Goal: Book appointment/travel/reservation

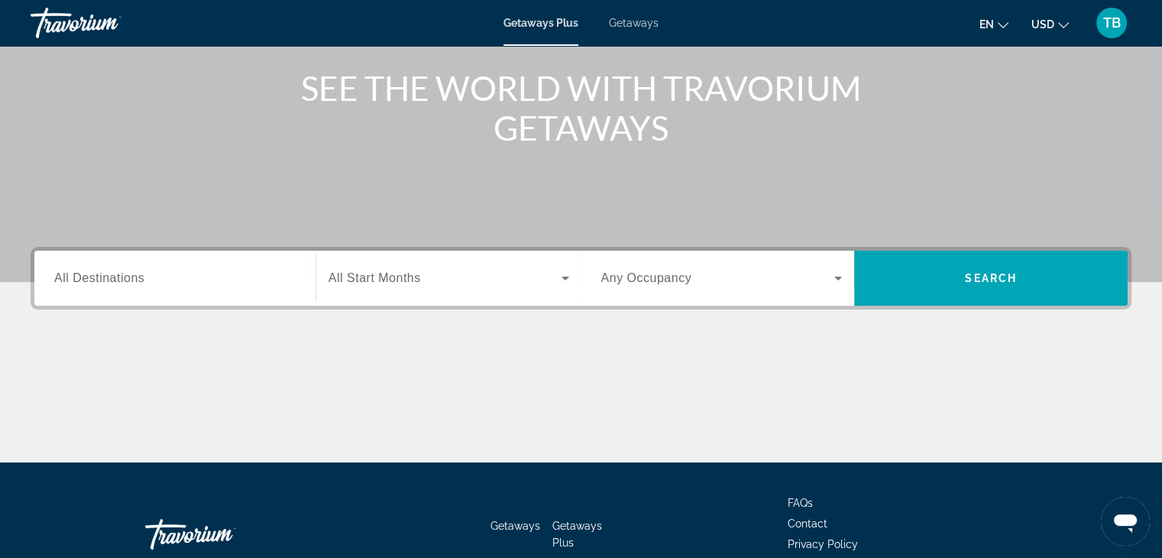
scroll to position [177, 0]
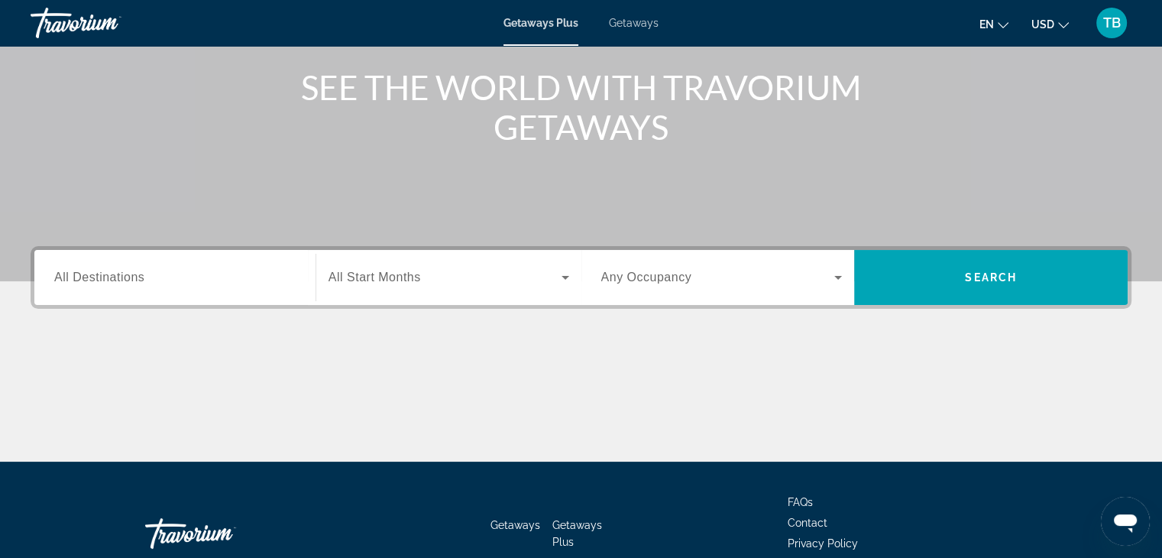
click at [73, 277] on span "All Destinations" at bounding box center [99, 276] width 90 height 13
click at [73, 277] on input "Destination All Destinations" at bounding box center [174, 278] width 241 height 18
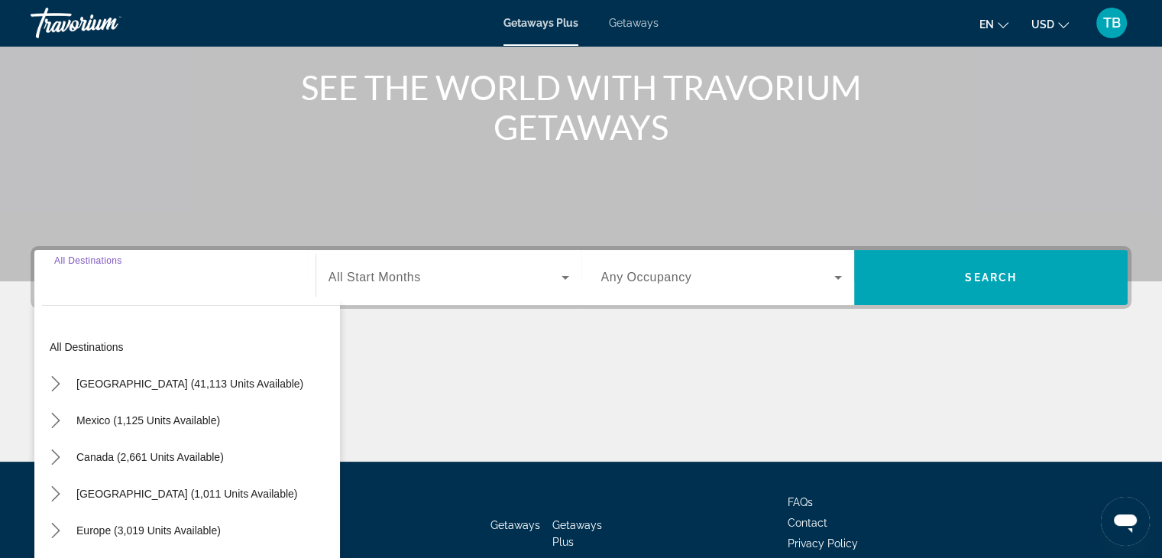
scroll to position [268, 0]
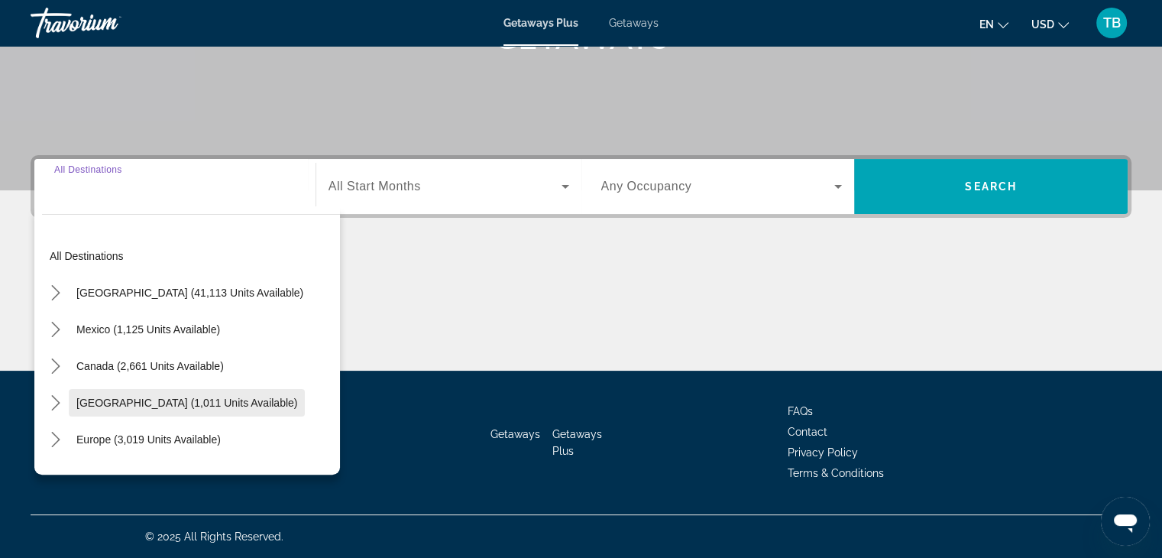
click at [146, 401] on span "[GEOGRAPHIC_DATA] (1,011 units available)" at bounding box center [186, 402] width 221 height 12
type input "**********"
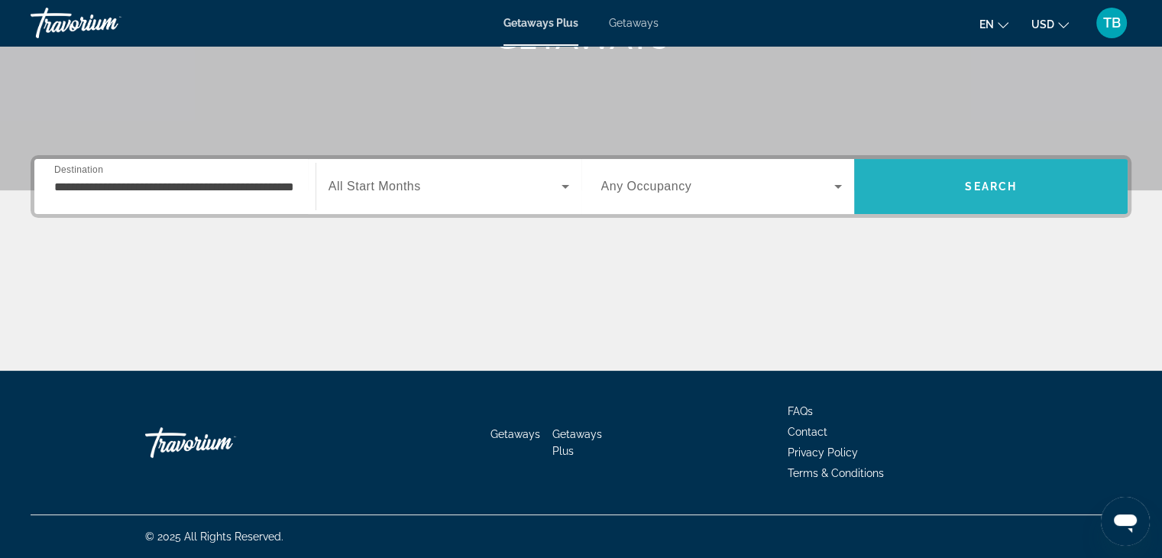
click at [997, 191] on span "Search" at bounding box center [991, 186] width 52 height 12
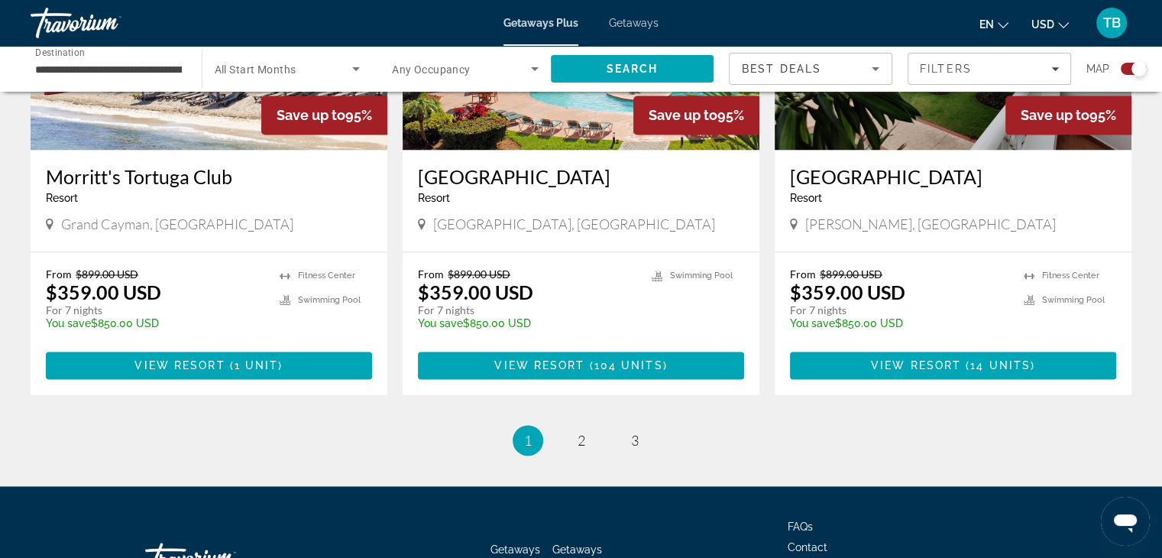
scroll to position [2345, 0]
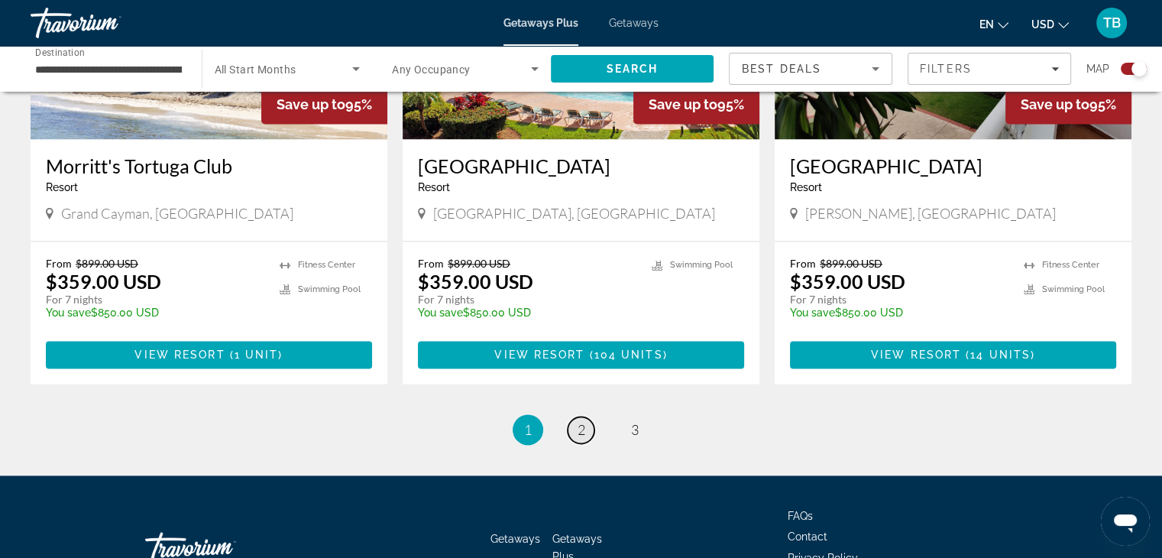
click at [581, 421] on span "2" at bounding box center [582, 429] width 8 height 17
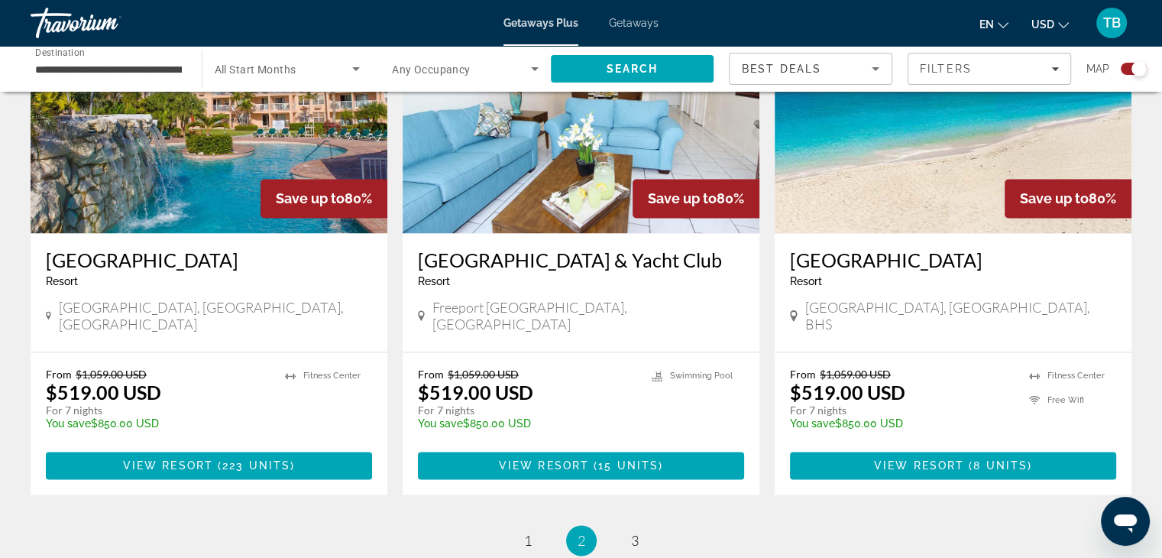
scroll to position [2294, 0]
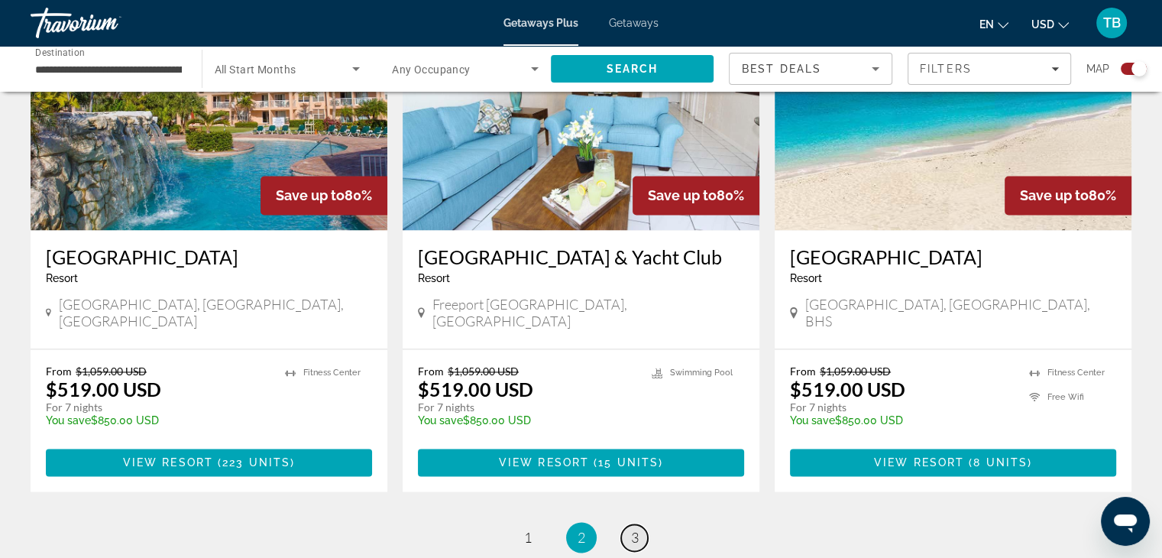
click at [638, 529] on span "3" at bounding box center [635, 537] width 8 height 17
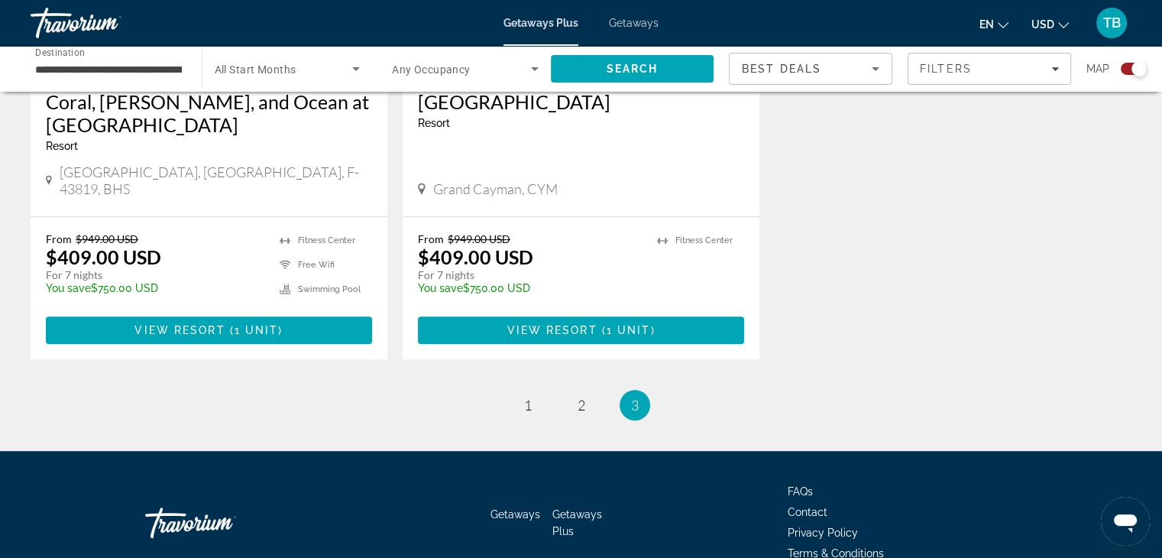
scroll to position [852, 0]
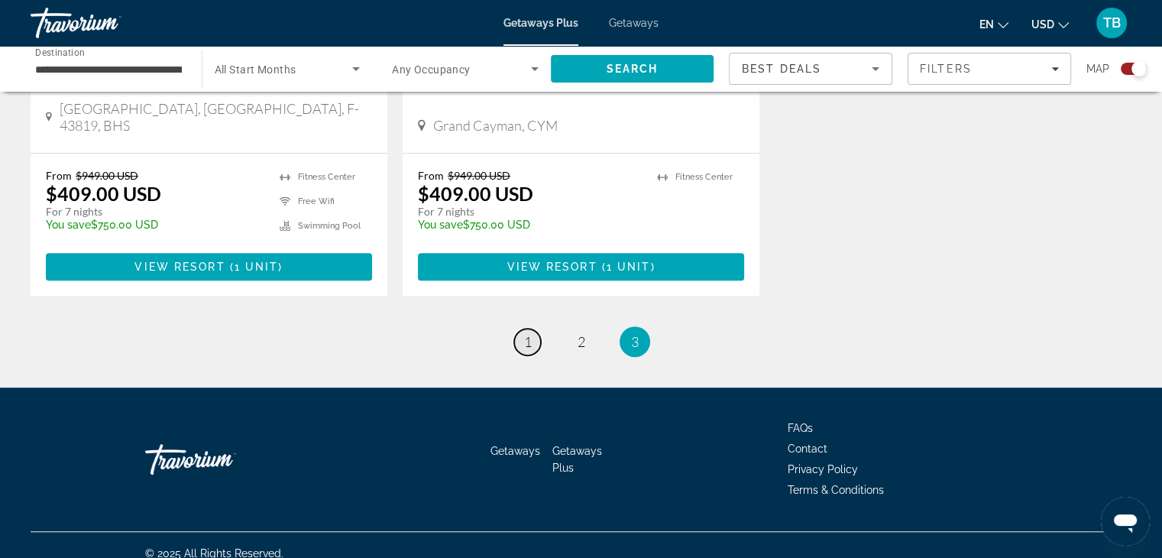
click at [529, 333] on span "1" at bounding box center [528, 341] width 8 height 17
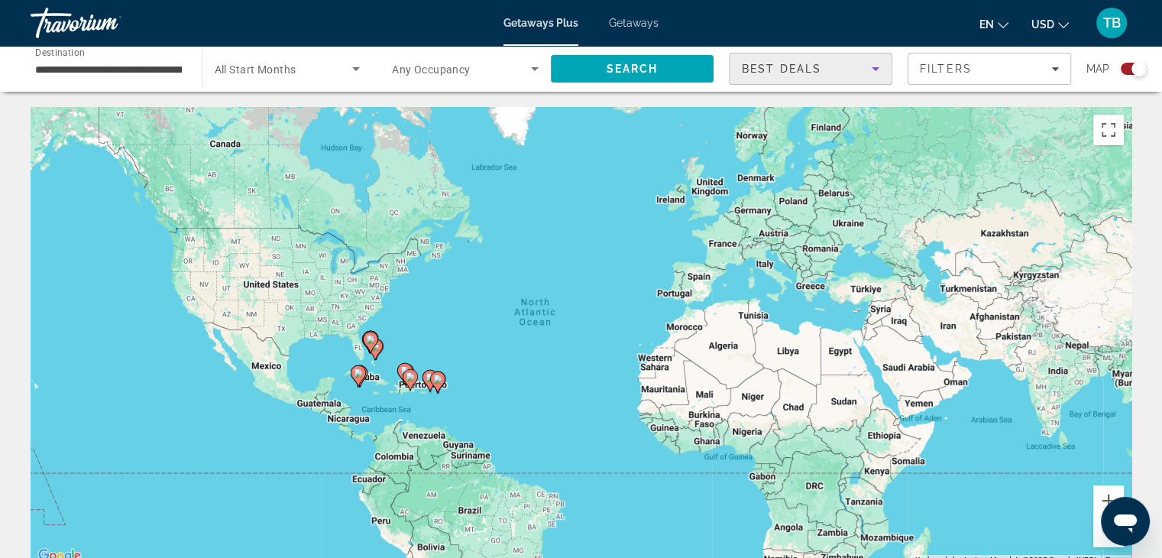
click at [881, 63] on icon "Sort by" at bounding box center [875, 69] width 18 height 18
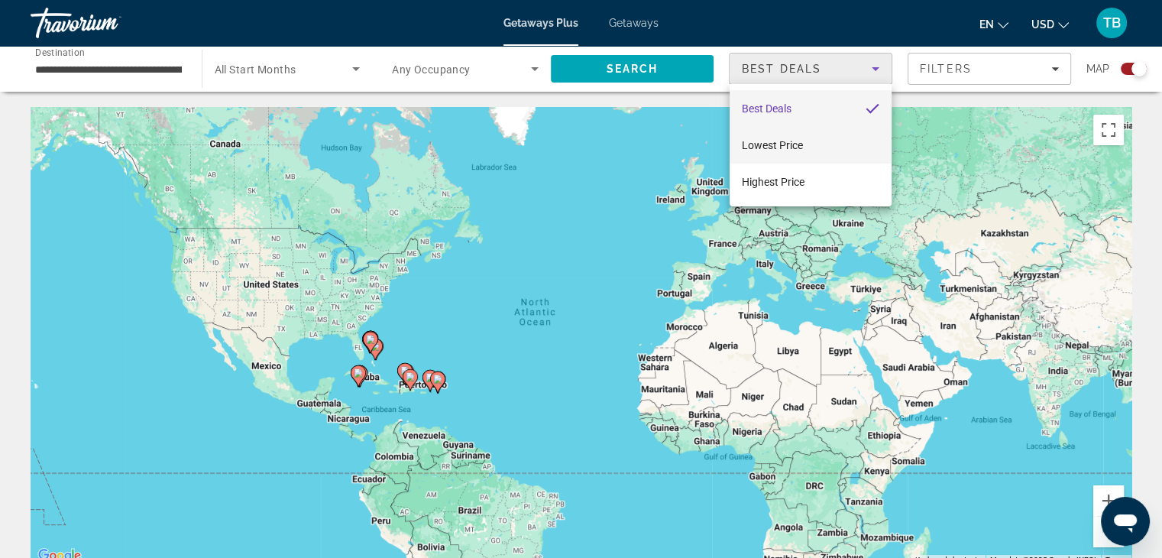
click at [759, 142] on span "Lowest Price" at bounding box center [772, 145] width 61 height 12
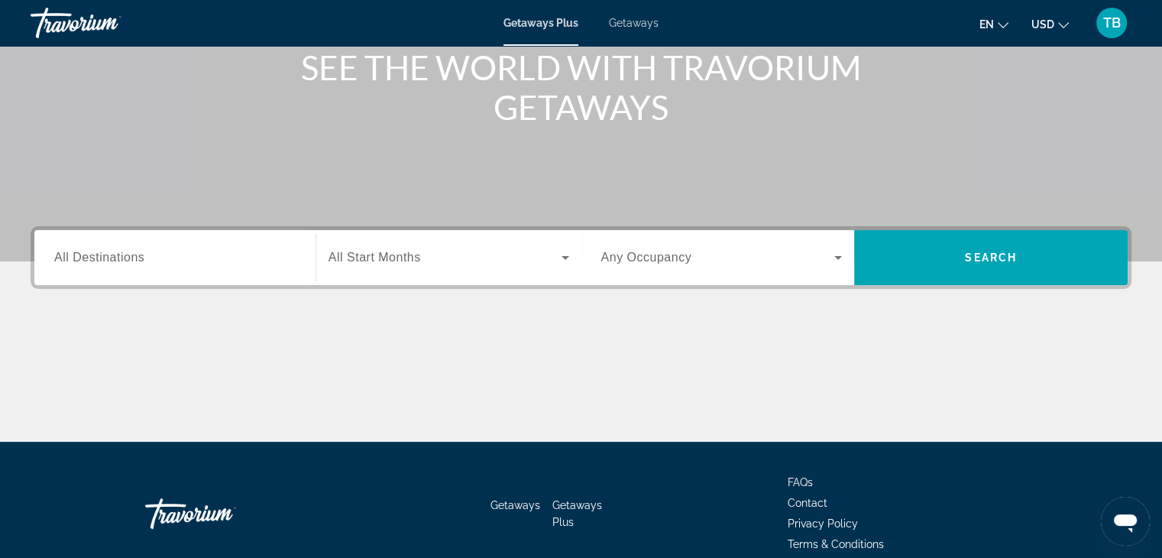
scroll to position [268, 0]
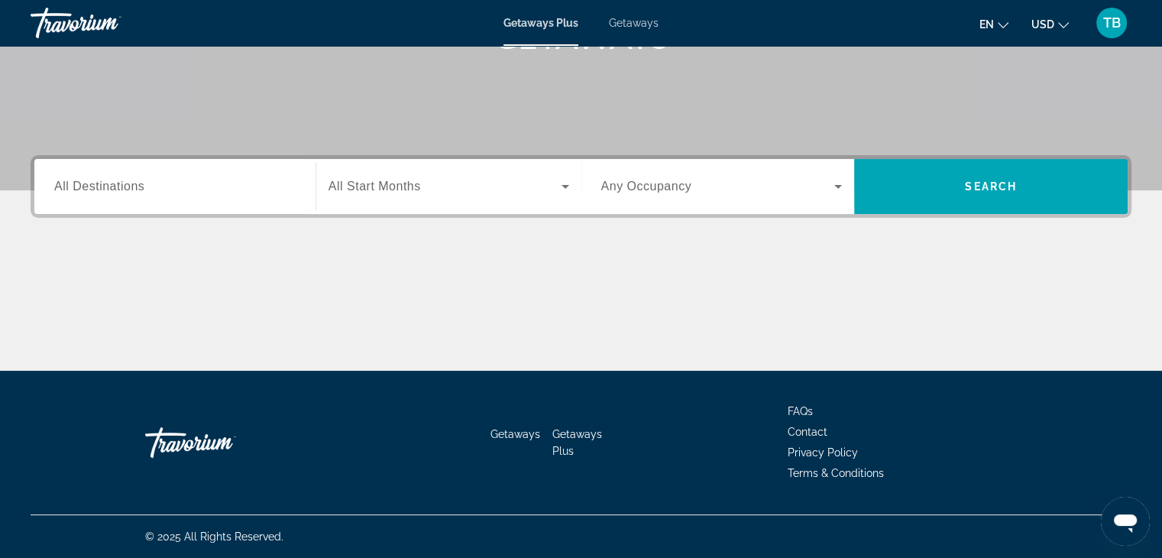
click at [70, 192] on span "All Destinations" at bounding box center [99, 186] width 90 height 13
click at [70, 192] on input "Destination All Destinations" at bounding box center [174, 187] width 241 height 18
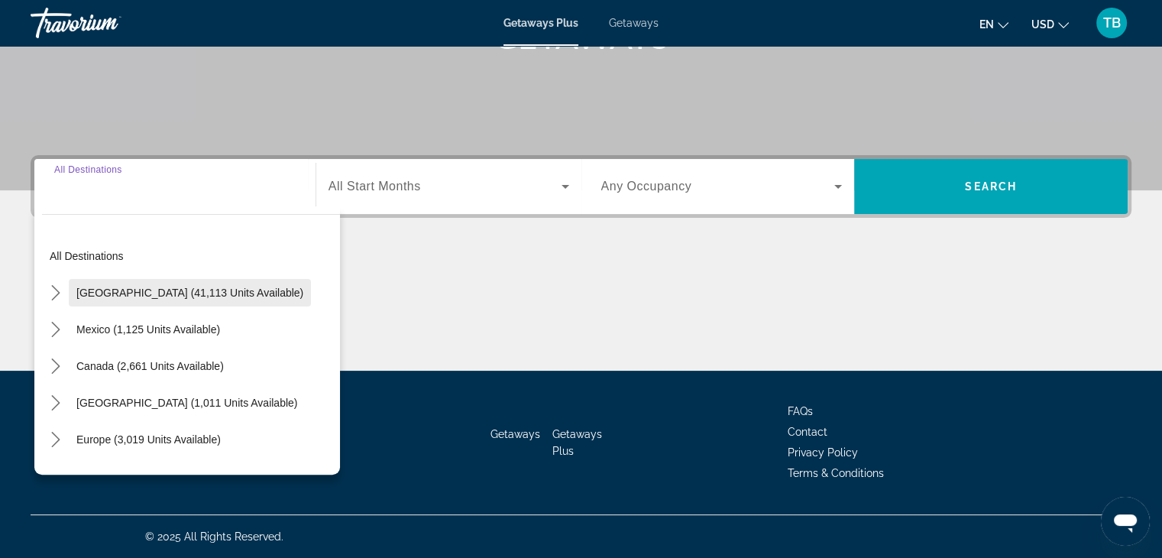
click at [110, 290] on span "[GEOGRAPHIC_DATA] (41,113 units available)" at bounding box center [189, 292] width 227 height 12
type input "**********"
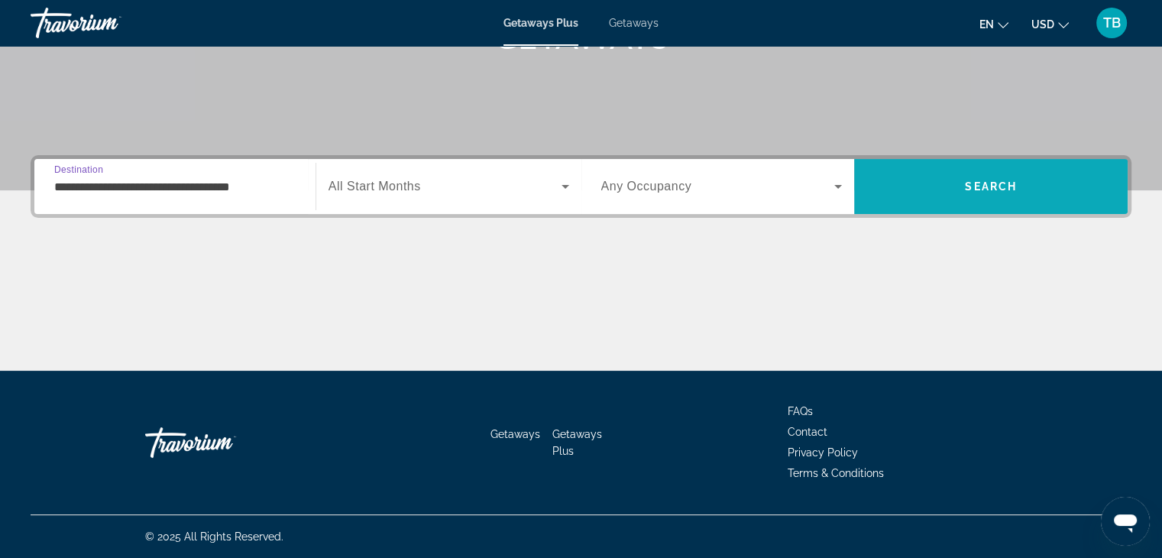
click at [986, 184] on span "Search" at bounding box center [991, 186] width 52 height 12
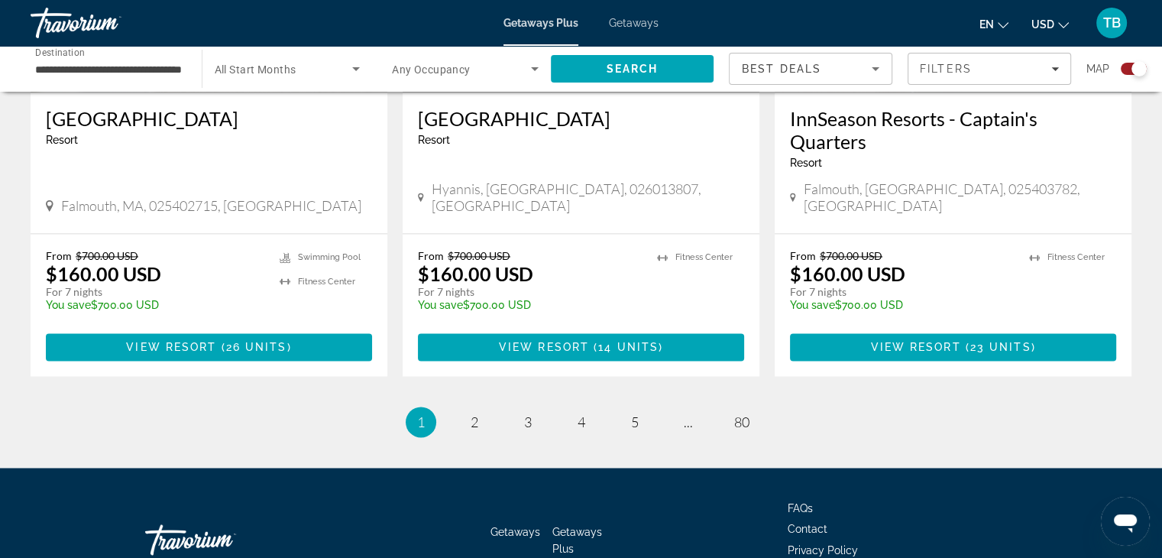
scroll to position [2377, 0]
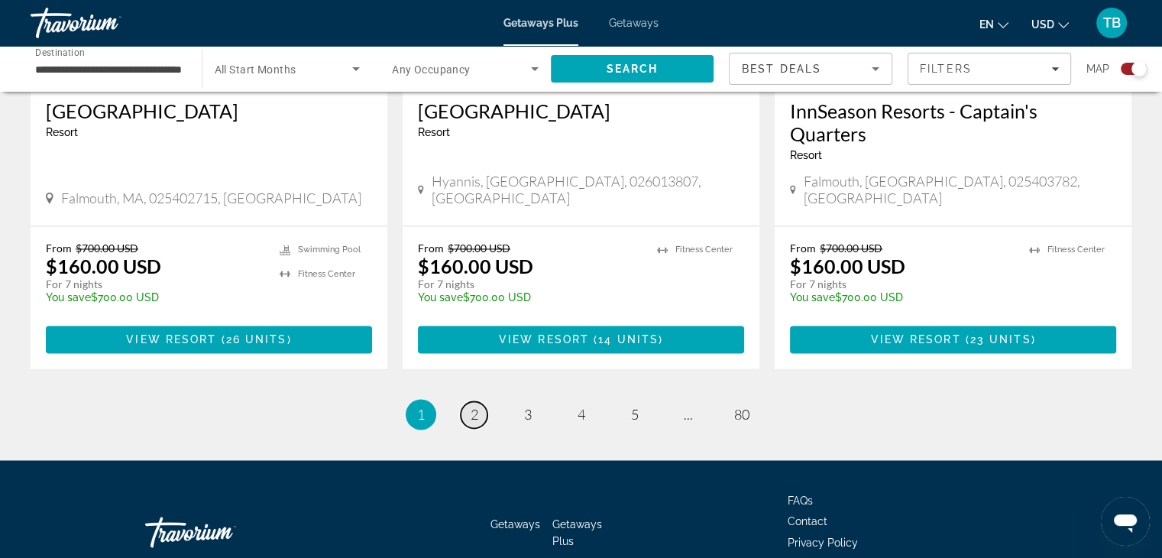
click at [473, 406] on span "2" at bounding box center [475, 414] width 8 height 17
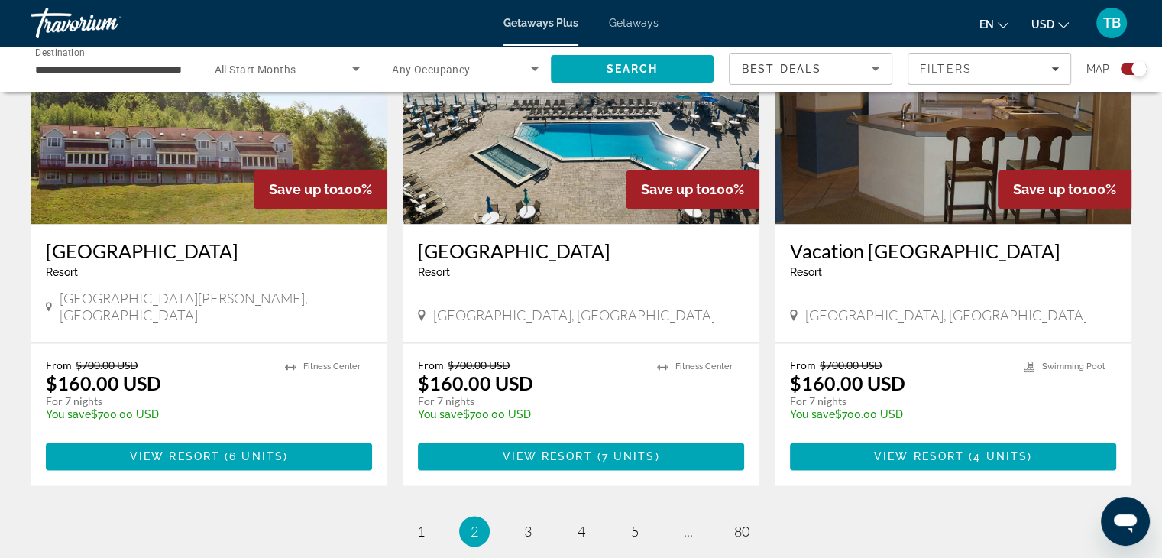
scroll to position [2371, 0]
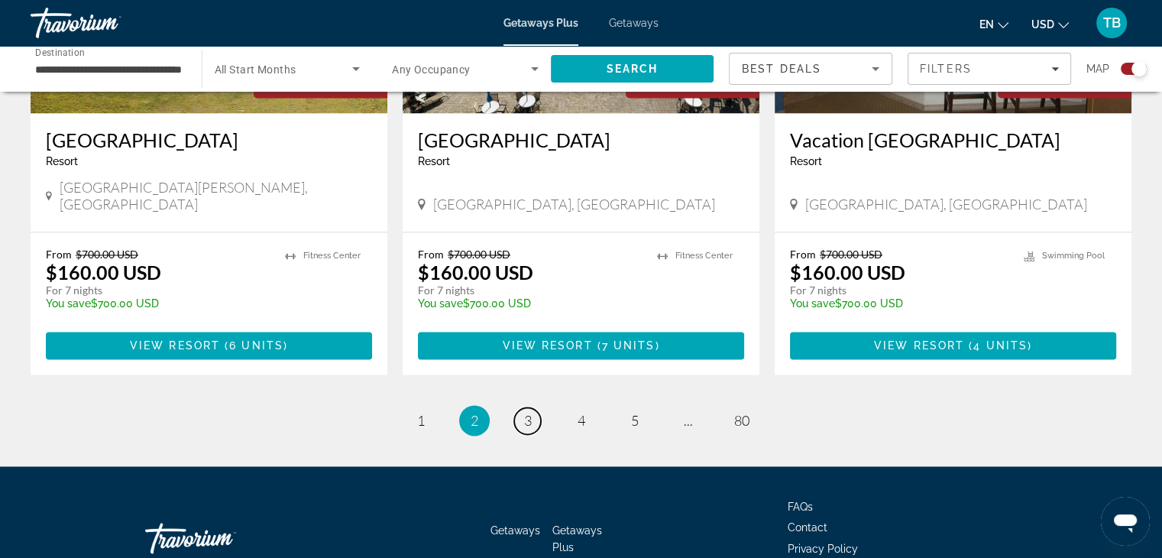
click at [532, 407] on link "page 3" at bounding box center [527, 420] width 27 height 27
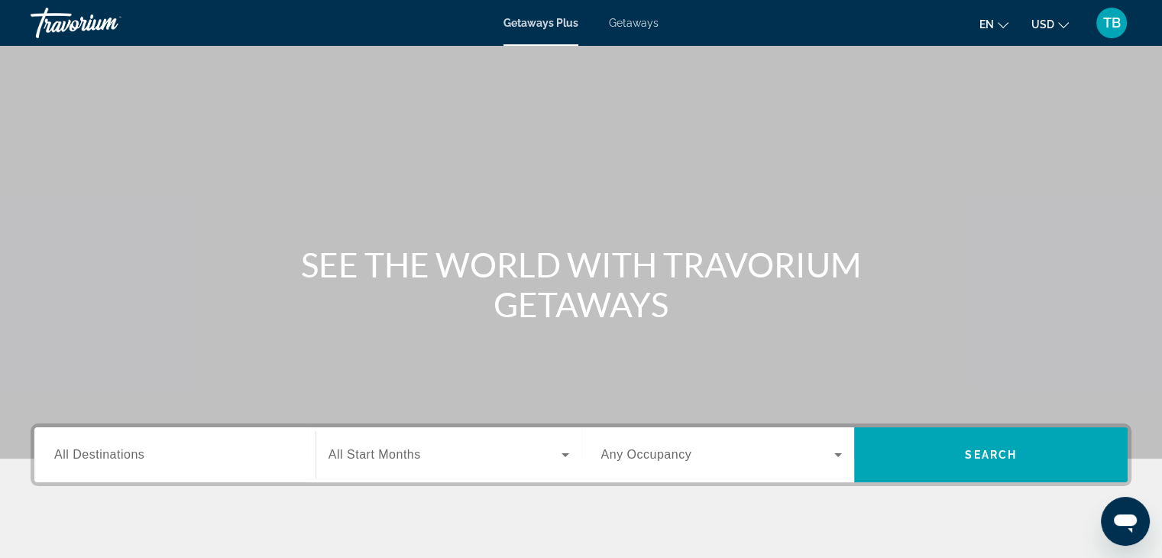
click at [61, 456] on span "All Destinations" at bounding box center [99, 454] width 90 height 13
click at [61, 456] on input "Destination All Destinations" at bounding box center [174, 455] width 241 height 18
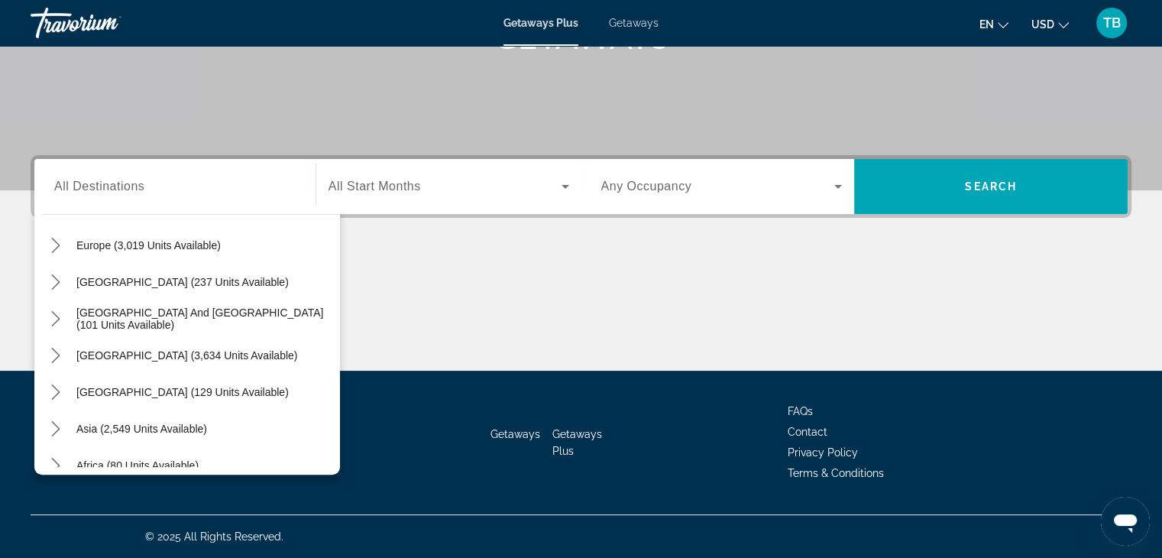
scroll to position [248, 0]
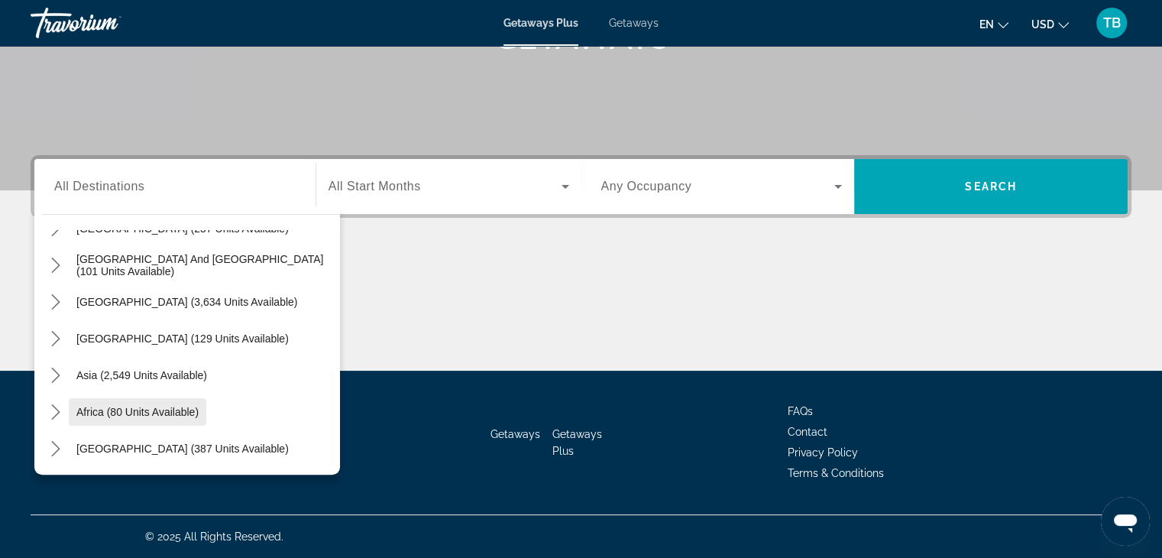
click at [95, 406] on span "Africa (80 units available)" at bounding box center [137, 412] width 122 height 12
type input "**********"
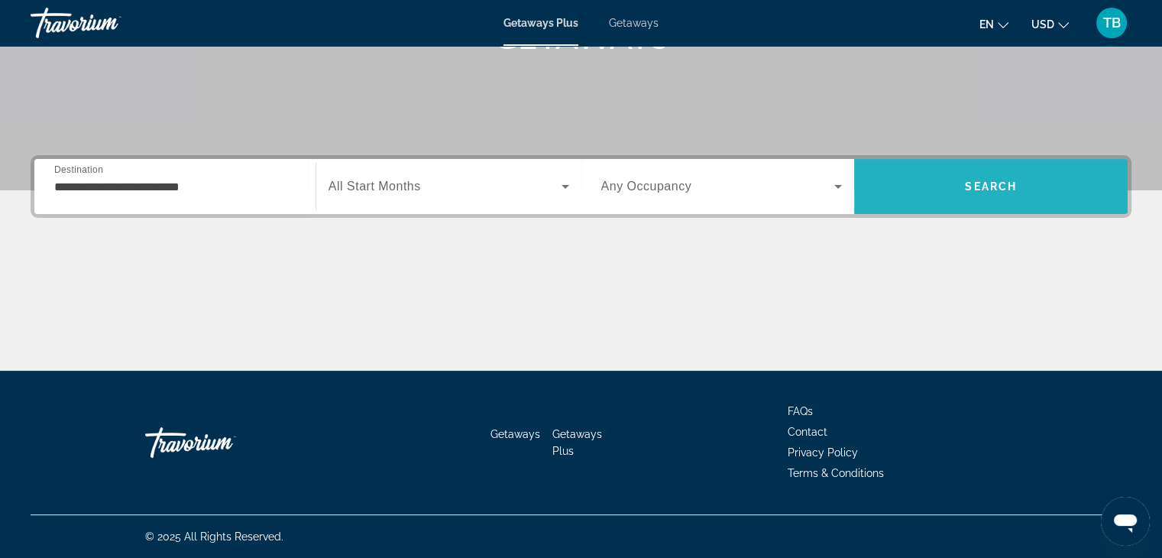
click at [993, 182] on span "Search" at bounding box center [991, 186] width 52 height 12
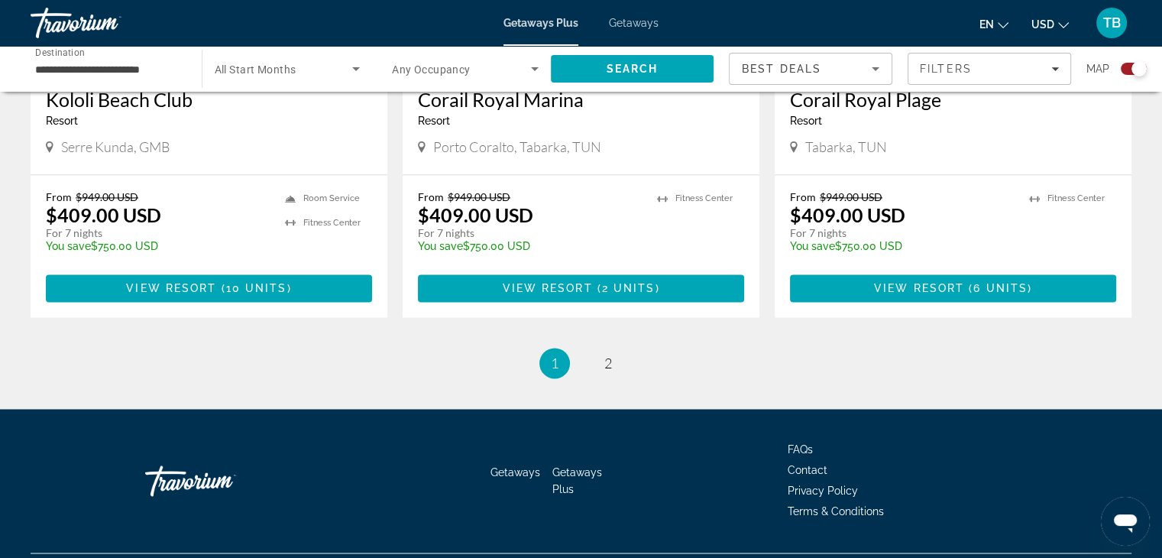
scroll to position [2386, 0]
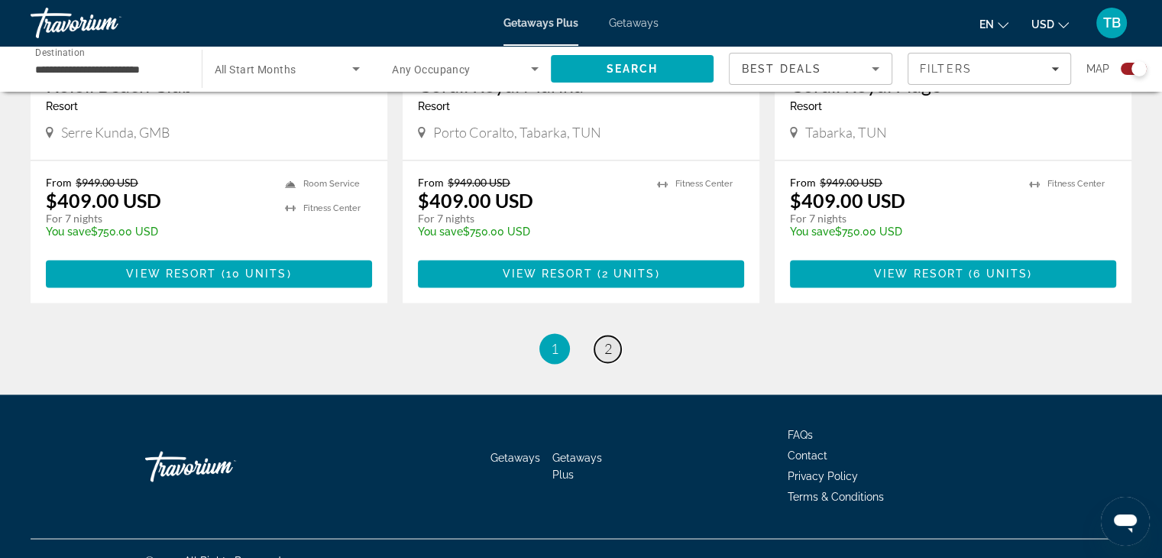
click at [608, 340] on span "2" at bounding box center [608, 348] width 8 height 17
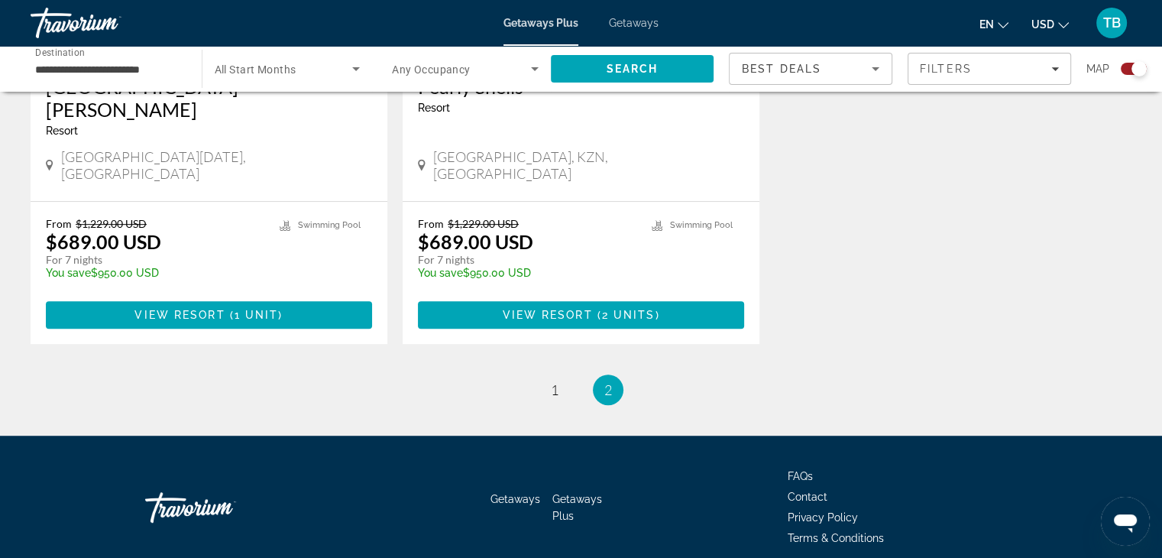
scroll to position [828, 0]
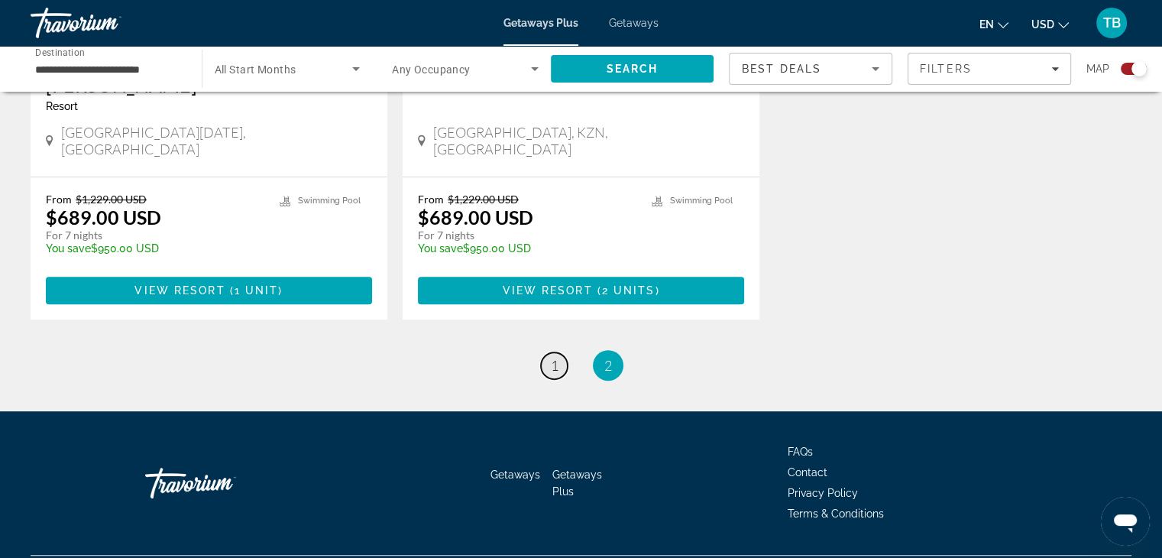
click at [555, 357] on span "1" at bounding box center [555, 365] width 8 height 17
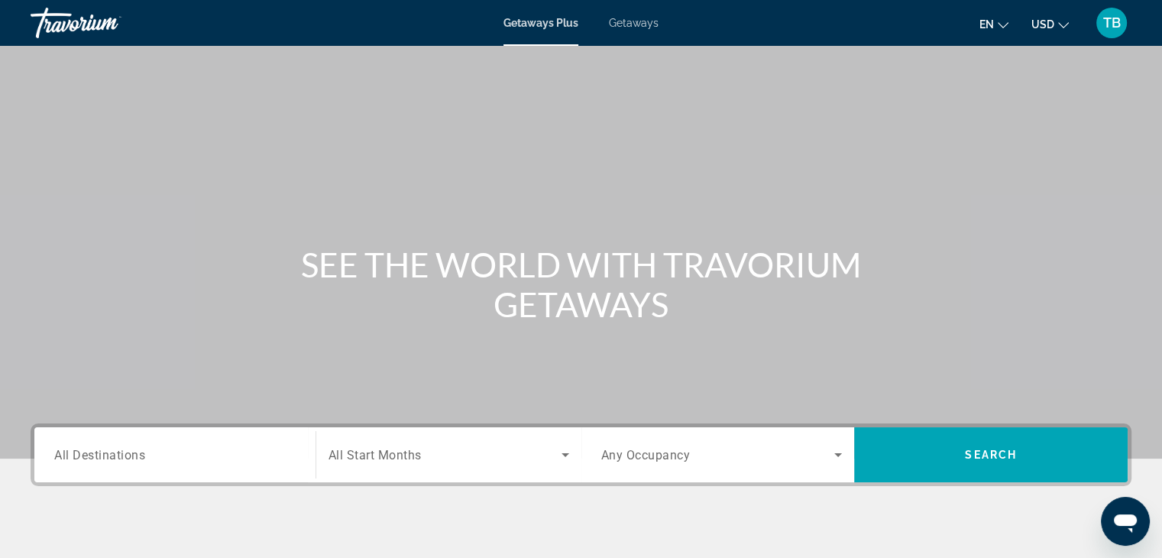
click at [82, 458] on span "All Destinations" at bounding box center [99, 454] width 91 height 15
click at [82, 458] on input "Destination All Destinations" at bounding box center [174, 455] width 241 height 18
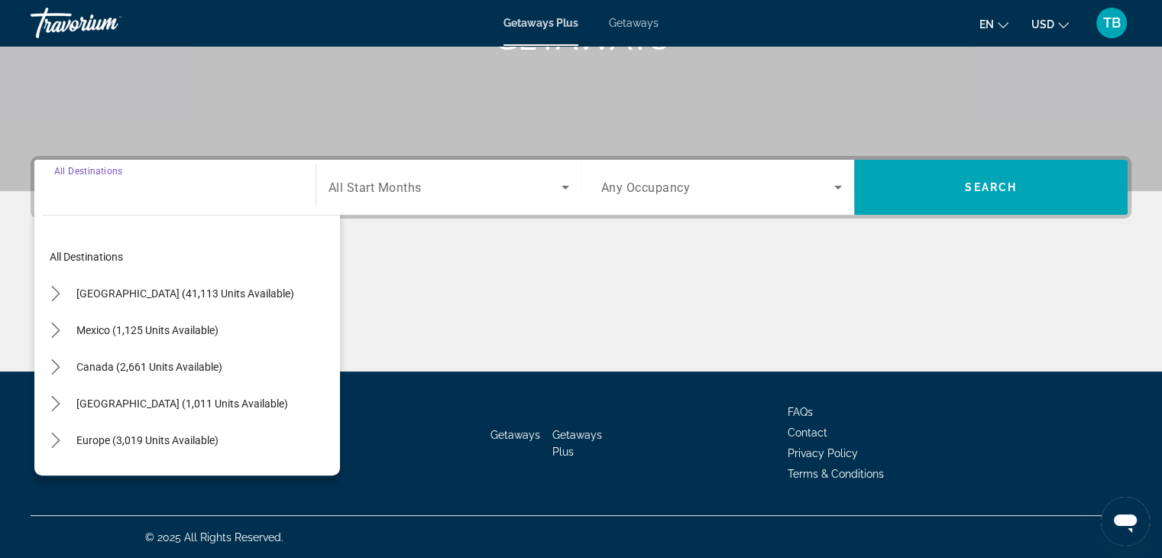
scroll to position [268, 0]
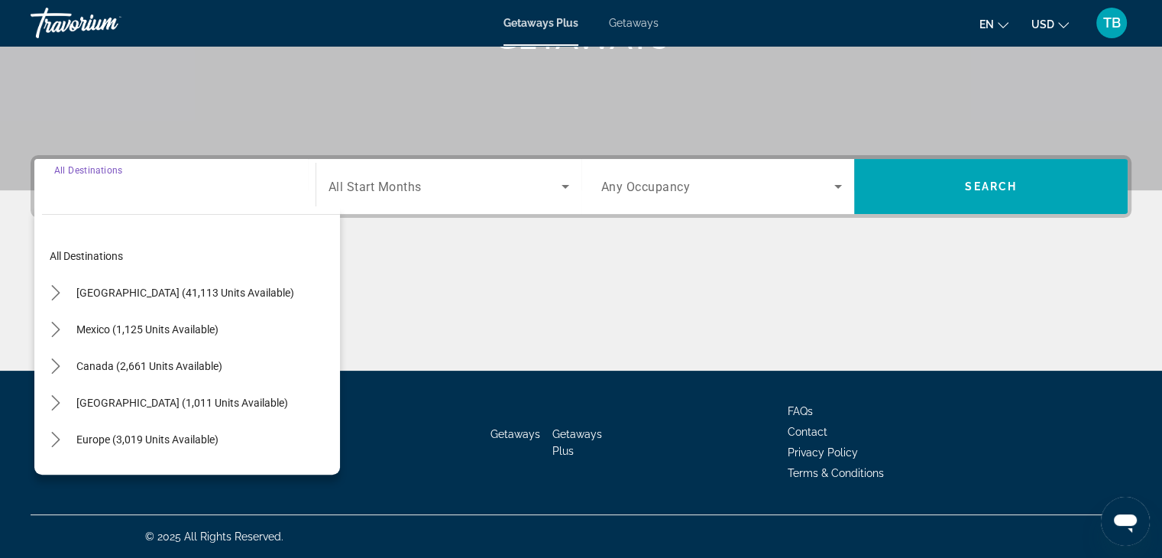
click at [86, 192] on input "Destination All Destinations" at bounding box center [174, 187] width 241 height 18
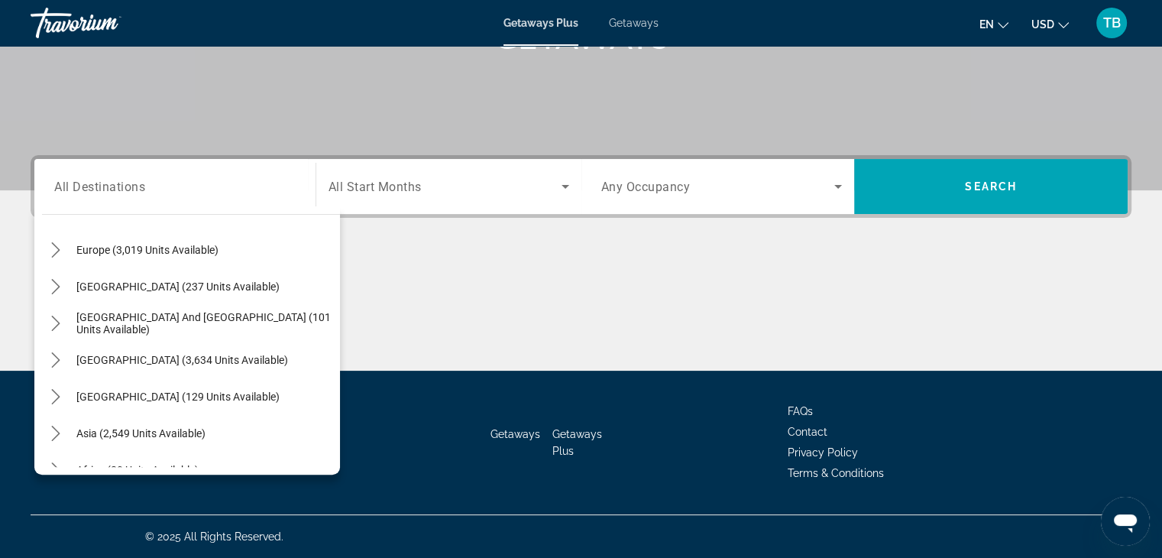
scroll to position [248, 0]
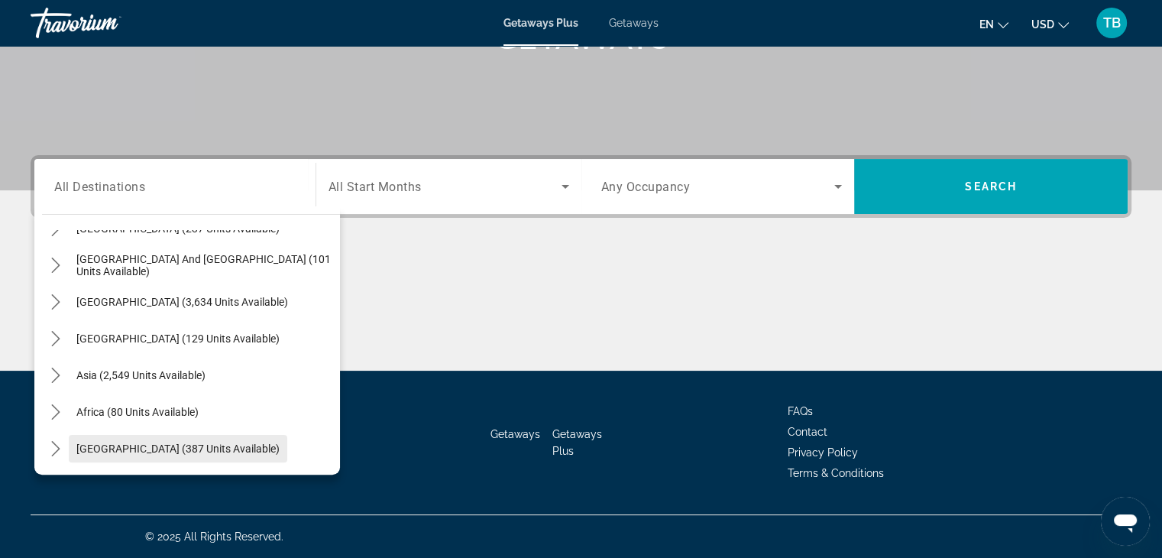
click at [102, 445] on span "[GEOGRAPHIC_DATA] (387 units available)" at bounding box center [177, 448] width 203 height 12
type input "**********"
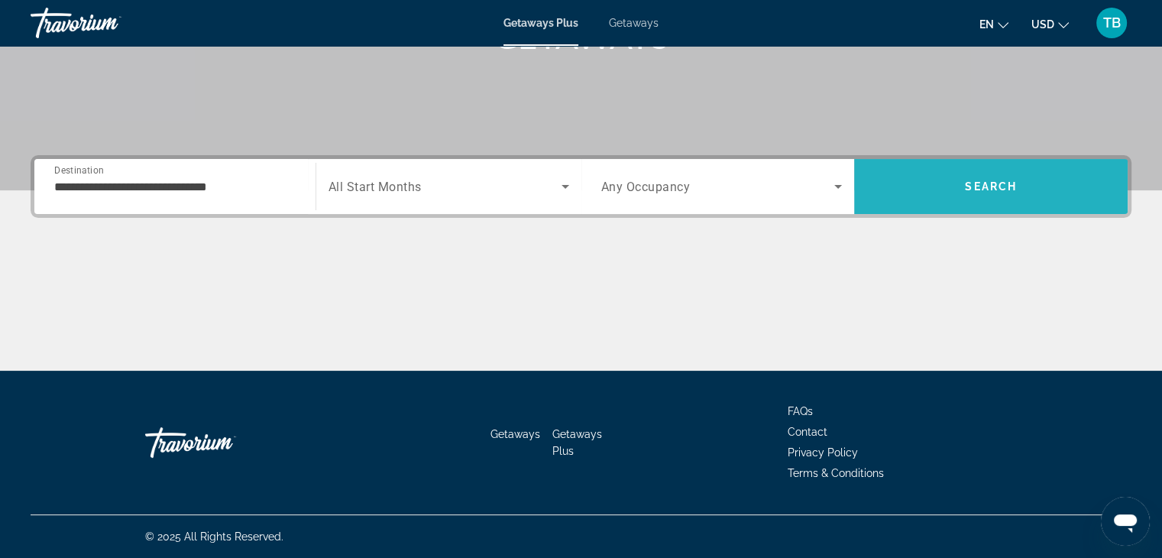
click at [1007, 178] on span "Search" at bounding box center [990, 186] width 273 height 37
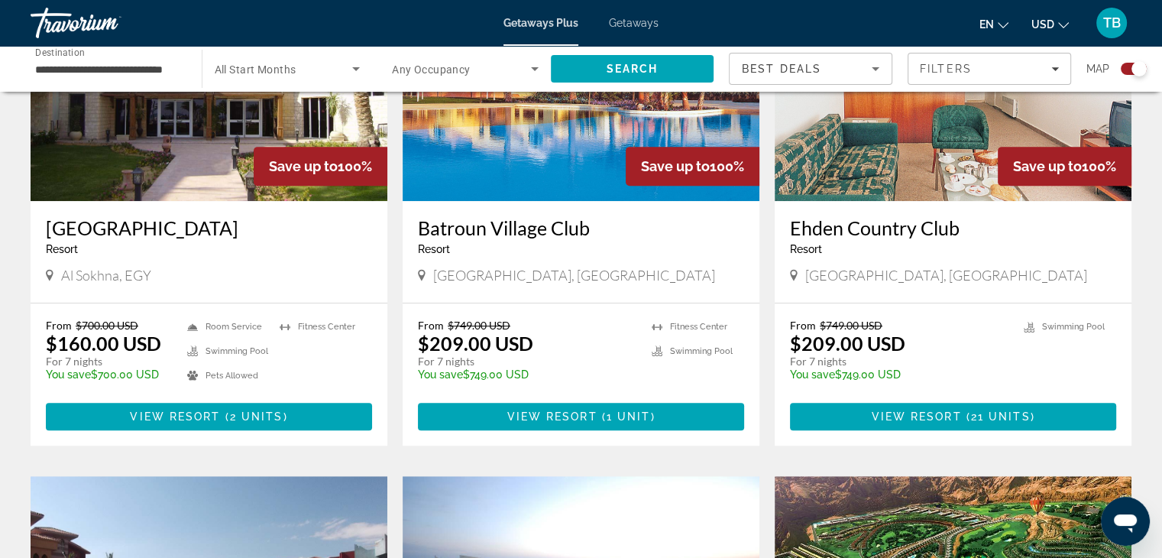
scroll to position [600, 0]
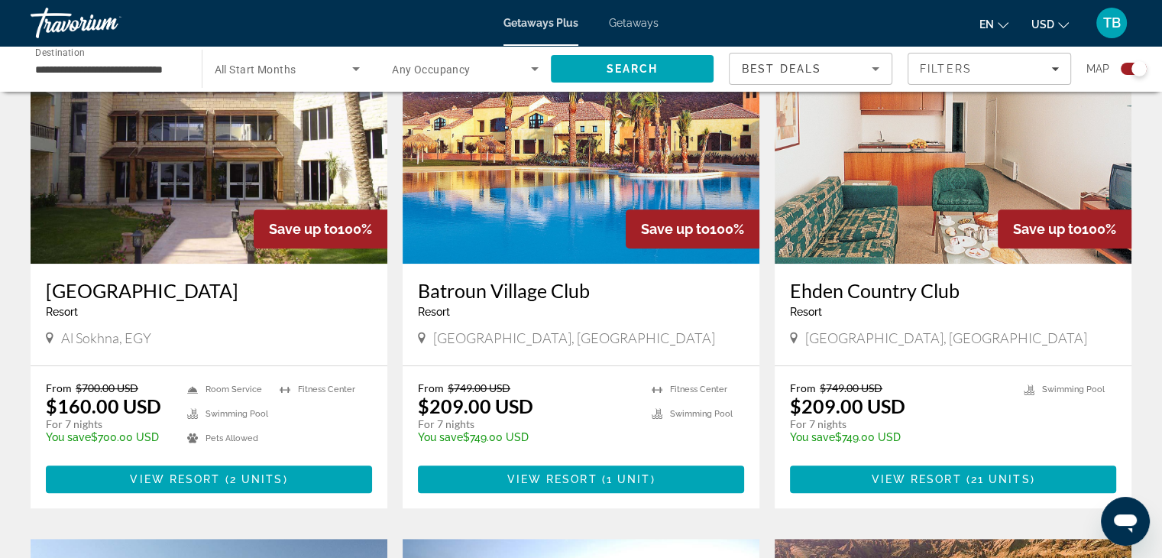
click at [48, 335] on icon "Main content" at bounding box center [50, 338] width 8 height 14
click at [50, 336] on icon "Main content" at bounding box center [50, 338] width 8 height 14
click at [48, 334] on icon "Main content" at bounding box center [50, 338] width 8 height 14
click at [108, 337] on span "Al Sokhna, EGY" at bounding box center [106, 337] width 90 height 17
click at [183, 337] on div "Al Sokhna, EGY" at bounding box center [209, 337] width 326 height 17
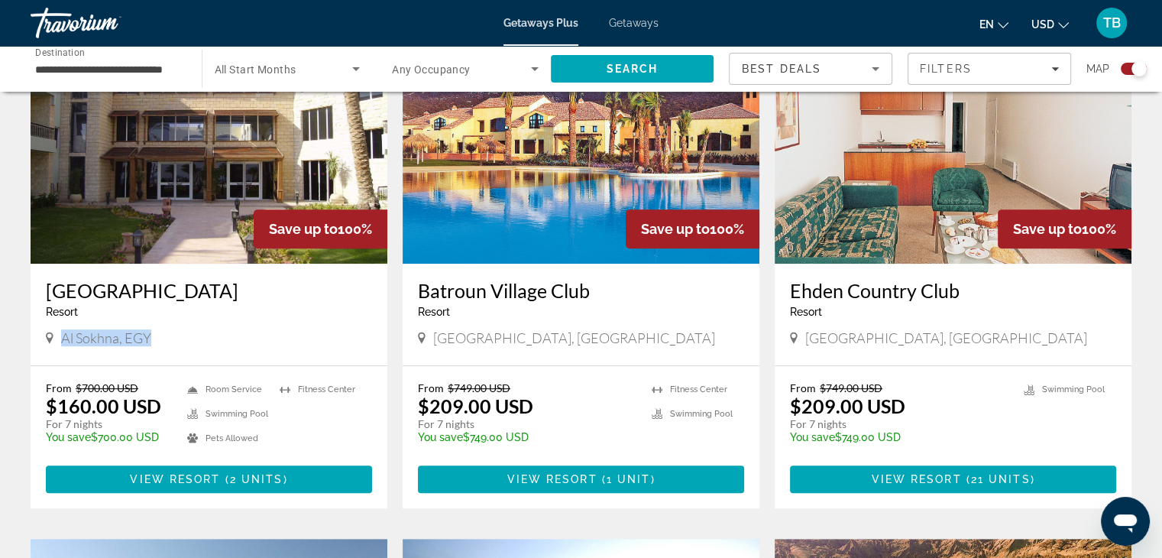
drag, startPoint x: 150, startPoint y: 338, endPoint x: 56, endPoint y: 337, distance: 94.0
click at [56, 337] on div "Al Sokhna, EGY" at bounding box center [209, 337] width 326 height 17
copy span "Al Sokhna, EGY"
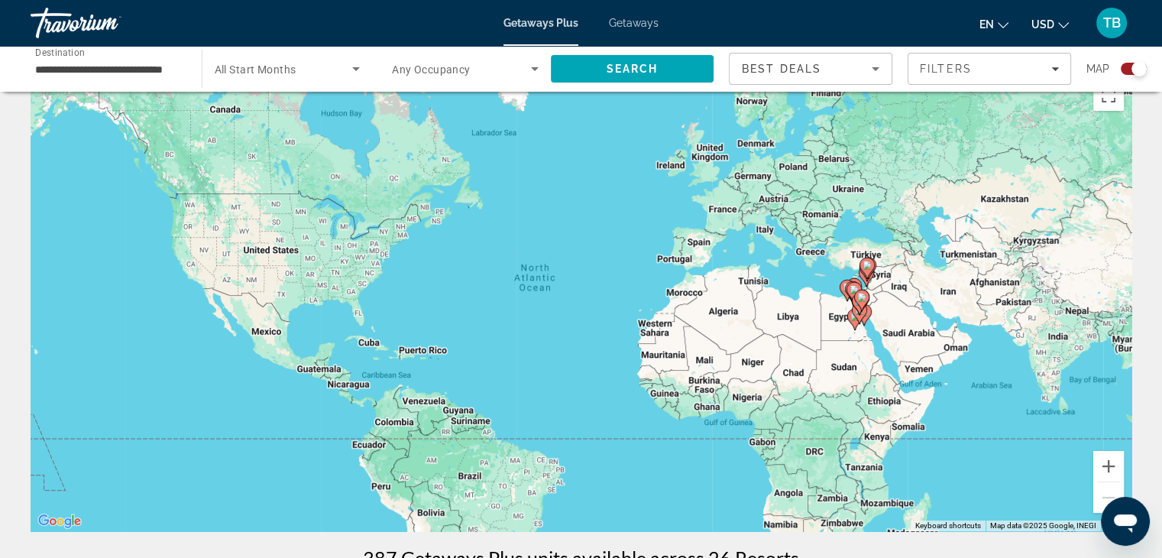
scroll to position [0, 0]
